Goal: Transaction & Acquisition: Obtain resource

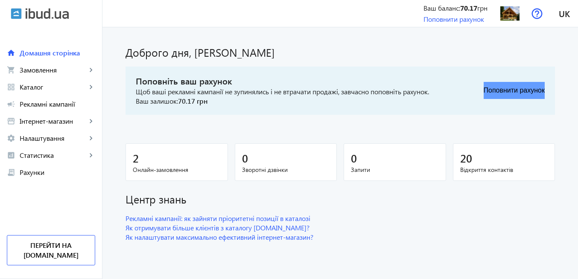
click at [514, 92] on button "Поповнити рахунок" at bounding box center [513, 90] width 61 height 17
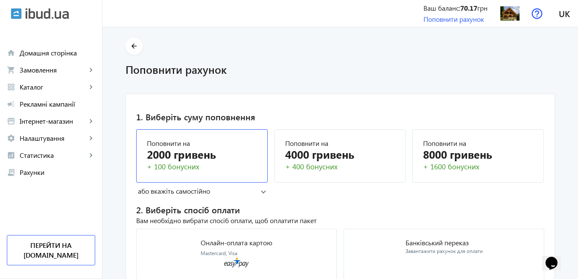
click at [198, 151] on div "2000 гривень" at bounding box center [202, 154] width 110 height 15
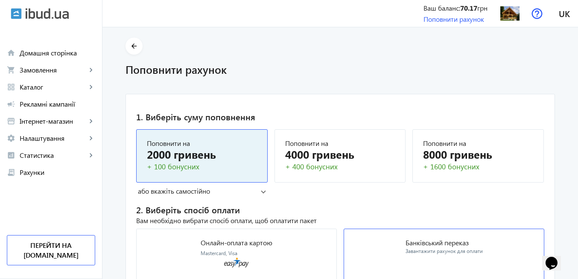
click at [417, 243] on p "Банківський переказ" at bounding box center [443, 242] width 77 height 7
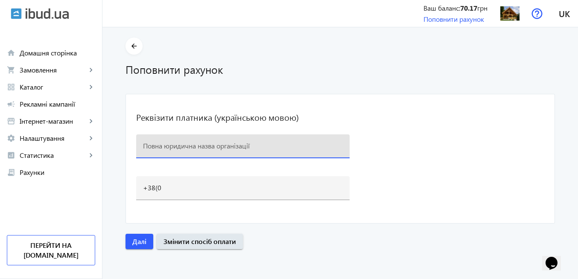
click at [224, 143] on input at bounding box center [243, 145] width 200 height 9
paste input "ДАРЕН БУДКОМФОРТ"
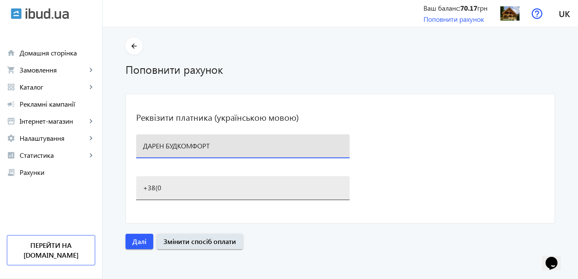
type input "ДАРЕН БУДКОМФОРТ"
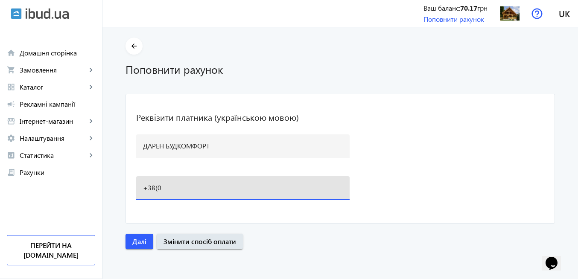
click at [163, 187] on input "+38(0" at bounding box center [243, 187] width 200 height 9
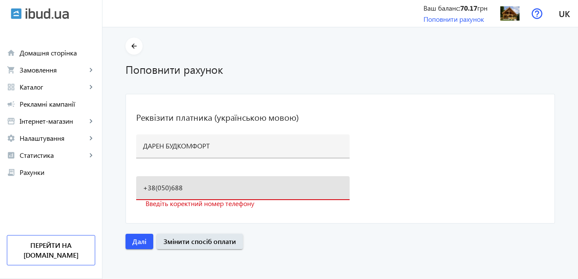
type input "[PHONE_NUMBER]"
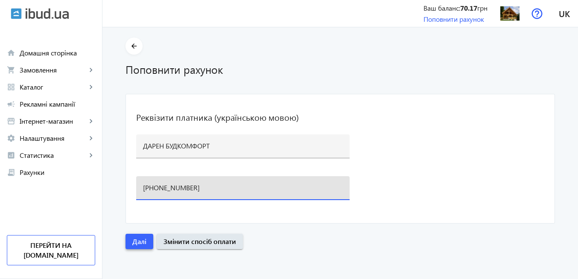
click at [137, 243] on span "Далі" at bounding box center [139, 241] width 14 height 9
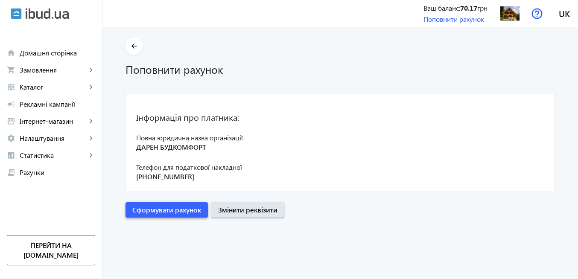
click at [158, 212] on span "Сформувати рахунок" at bounding box center [166, 209] width 69 height 9
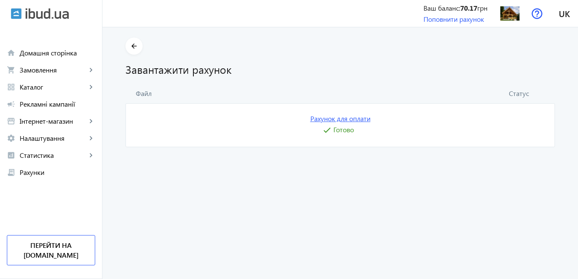
click at [338, 119] on link "Рахунок для оплати" at bounding box center [340, 118] width 60 height 9
click at [515, 17] on img at bounding box center [509, 13] width 19 height 19
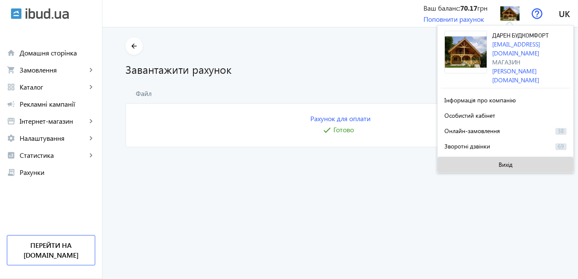
click at [500, 161] on span "Вихід" at bounding box center [505, 164] width 14 height 7
